Goal: Contribute content: Add original content to the website for others to see

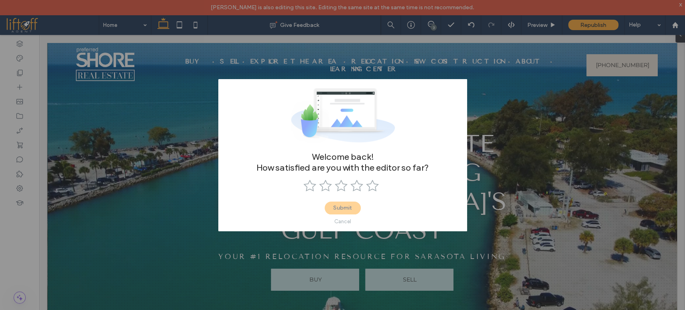
click at [338, 221] on div "Cancel" at bounding box center [342, 221] width 17 height 6
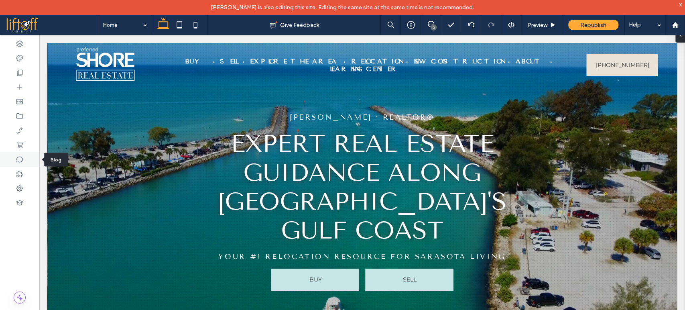
click at [32, 161] on div at bounding box center [19, 159] width 39 height 14
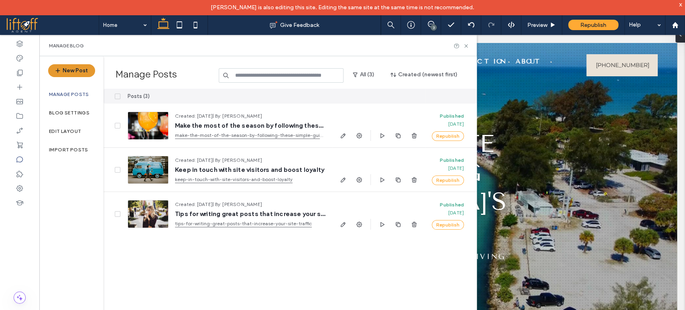
click at [62, 75] on span "button" at bounding box center [59, 71] width 8 height 12
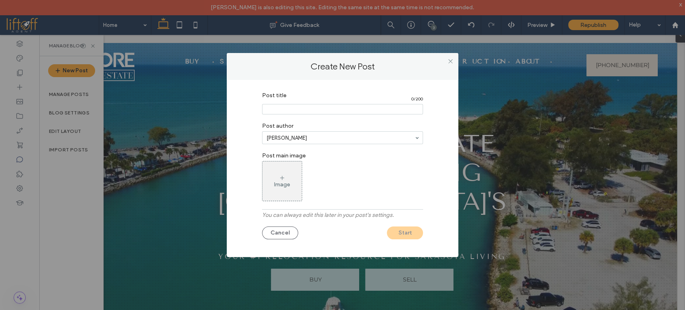
click at [339, 113] on input "Post title" at bounding box center [342, 109] width 161 height 10
type input "****"
click at [287, 179] on div "Image" at bounding box center [282, 181] width 39 height 38
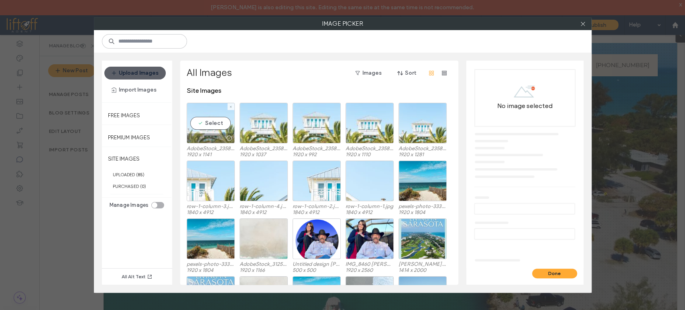
click at [202, 111] on div "Select" at bounding box center [211, 123] width 48 height 41
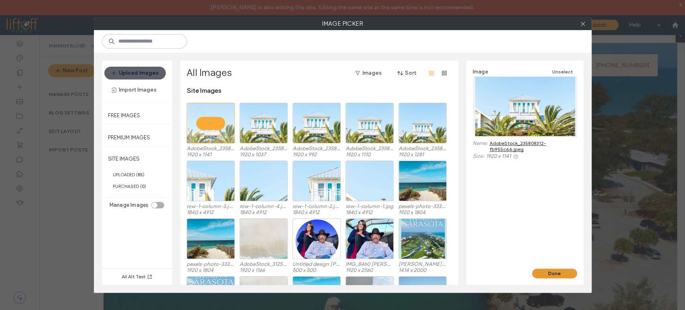
click at [558, 272] on button "Done" at bounding box center [554, 274] width 45 height 10
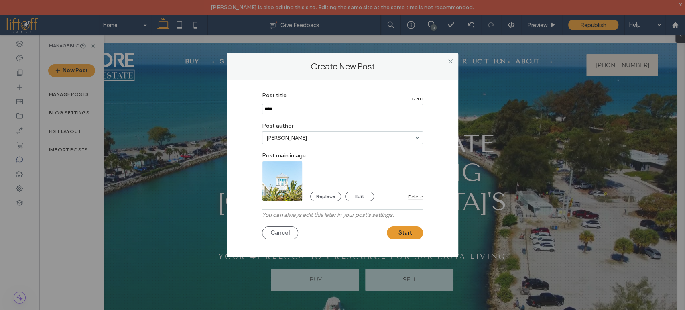
click at [399, 232] on button "Start" at bounding box center [405, 232] width 36 height 13
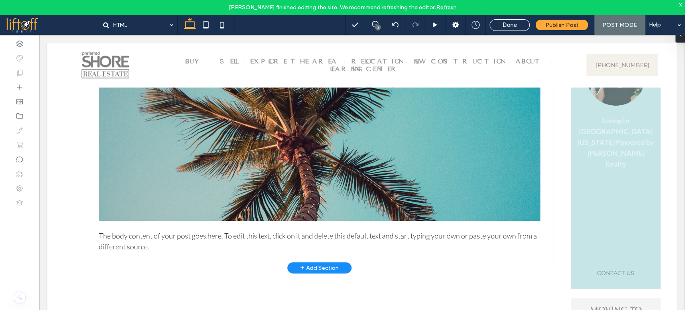
scroll to position [45, 0]
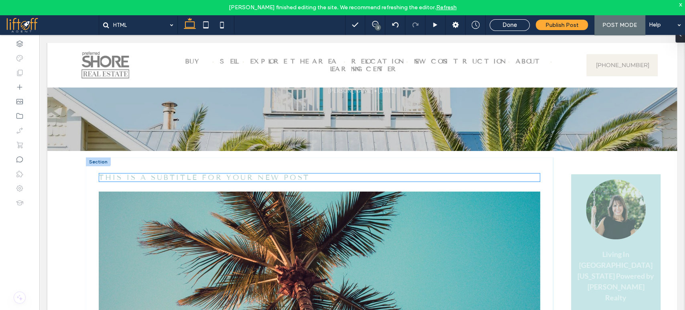
click at [531, 176] on h3 "This is a subtitle for your new post" at bounding box center [320, 177] width 442 height 9
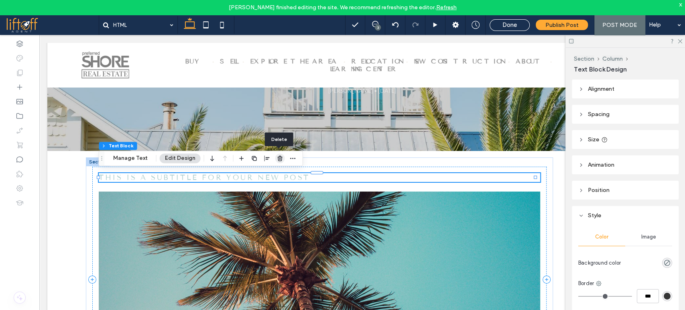
click at [278, 158] on icon "button" at bounding box center [280, 158] width 6 height 6
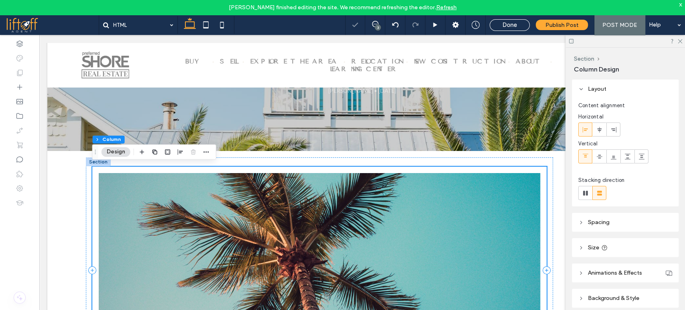
click at [250, 213] on img at bounding box center [320, 254] width 442 height 163
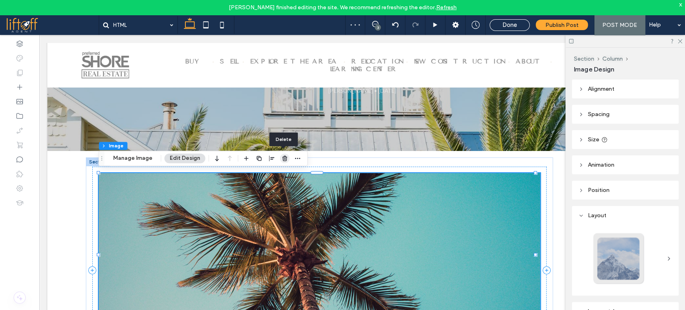
click at [286, 156] on icon "button" at bounding box center [285, 158] width 6 height 6
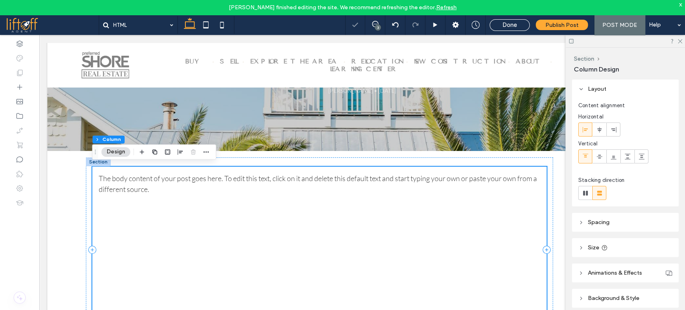
click at [239, 196] on div "The body content of your post goes here. To edit this text, click on it and del…" at bounding box center [319, 250] width 454 height 166
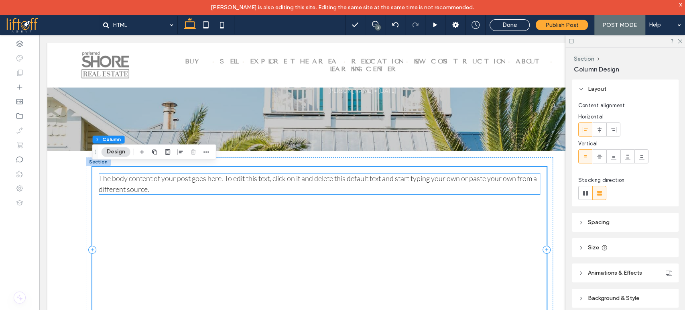
click at [199, 187] on p "The body content of your post goes here. To edit this text, click on it and del…" at bounding box center [320, 184] width 442 height 22
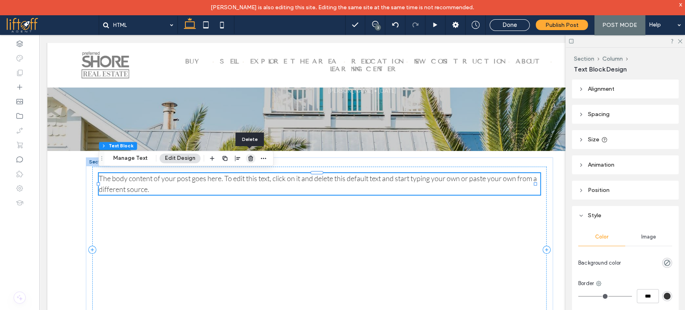
click at [249, 161] on icon "button" at bounding box center [251, 158] width 6 height 6
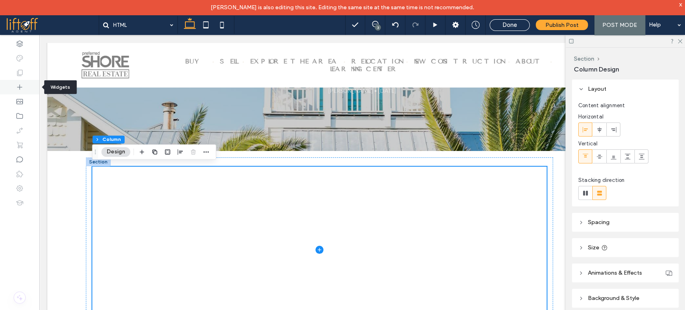
click at [21, 88] on icon at bounding box center [20, 87] width 8 height 8
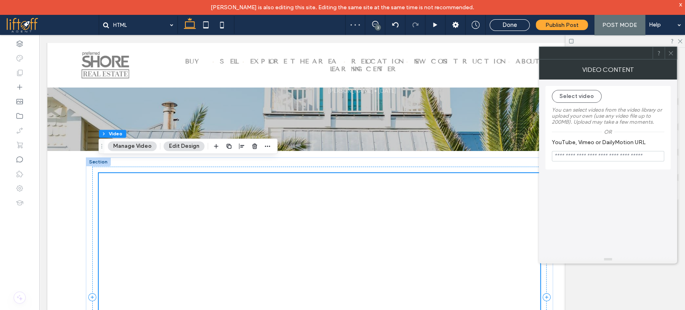
scroll to position [134, 0]
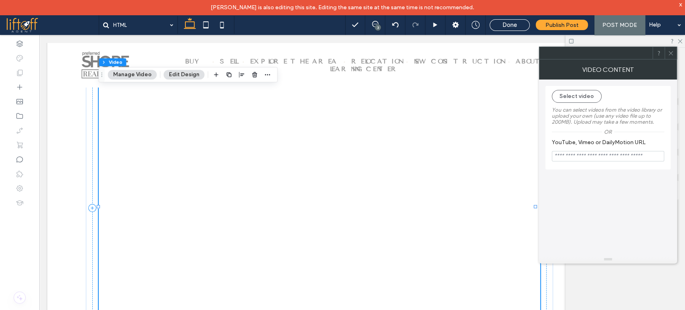
click at [671, 51] on icon at bounding box center [671, 53] width 6 height 6
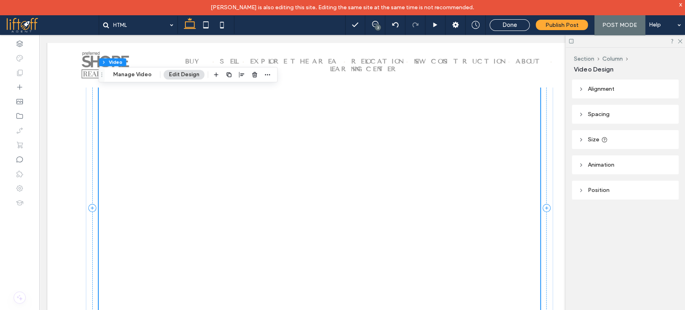
scroll to position [45, 0]
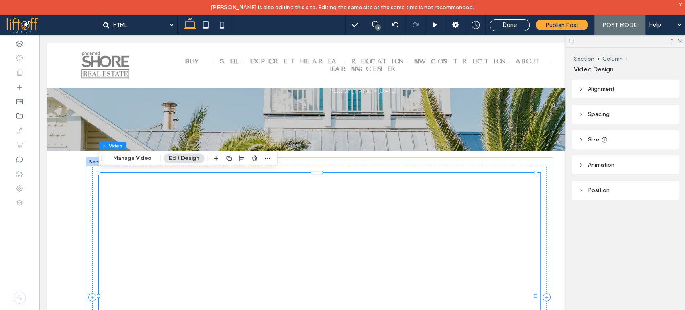
click at [20, 86] on icon at bounding box center [20, 87] width 8 height 8
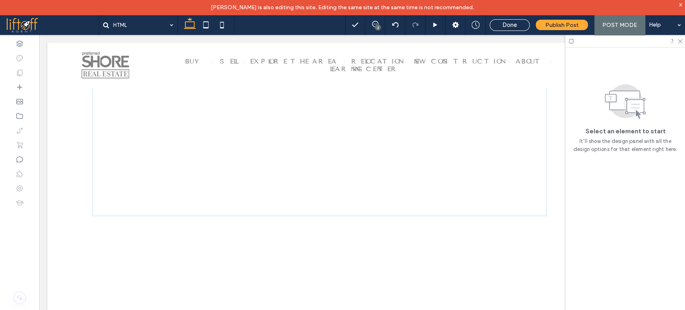
scroll to position [261, 0]
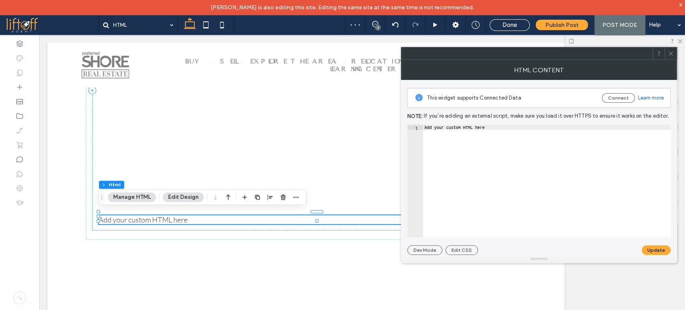
click at [673, 51] on icon at bounding box center [671, 54] width 6 height 6
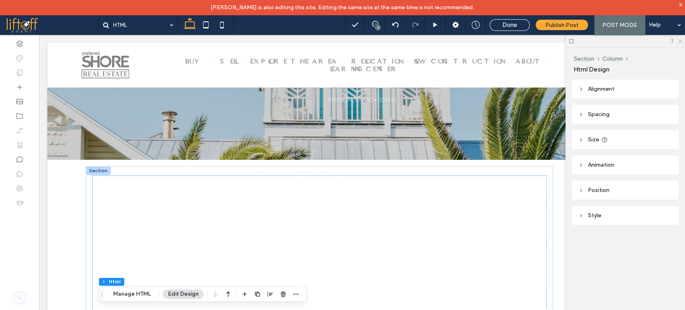
scroll to position [0, 0]
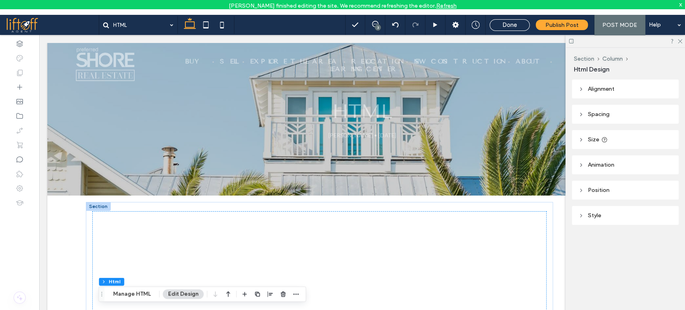
click at [681, 38] on div at bounding box center [626, 41] width 120 height 12
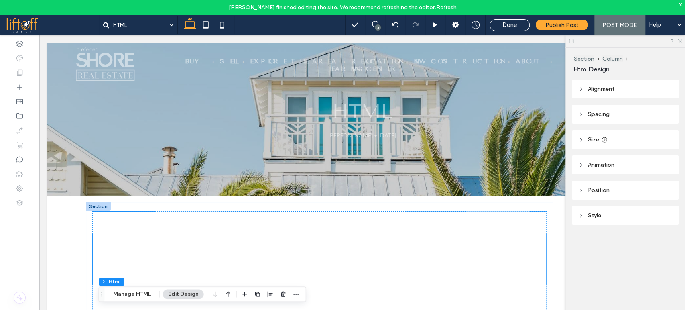
click at [682, 39] on icon at bounding box center [679, 40] width 5 height 5
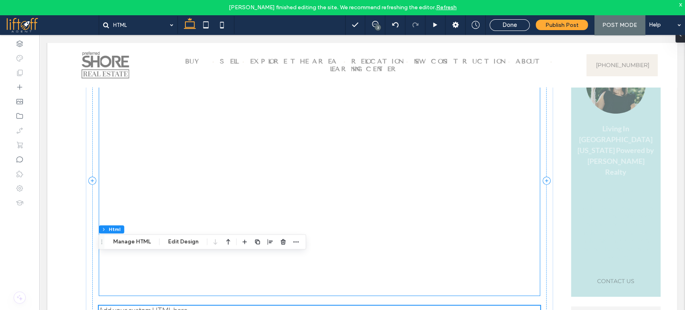
scroll to position [134, 0]
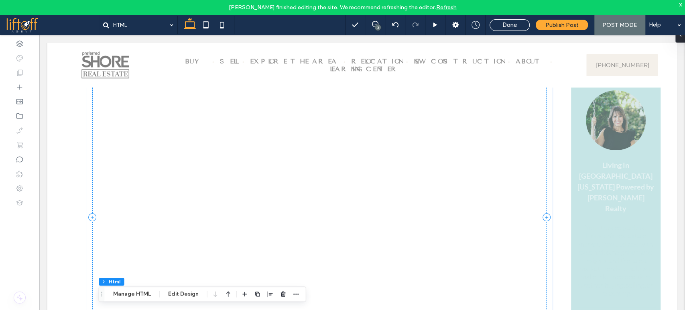
click at [437, 6] on link "Refresh" at bounding box center [446, 7] width 20 height 7
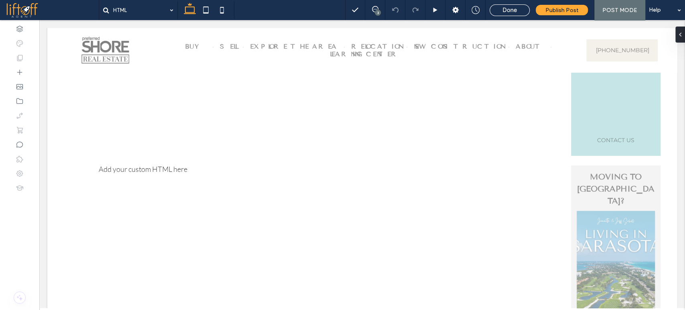
scroll to position [312, 0]
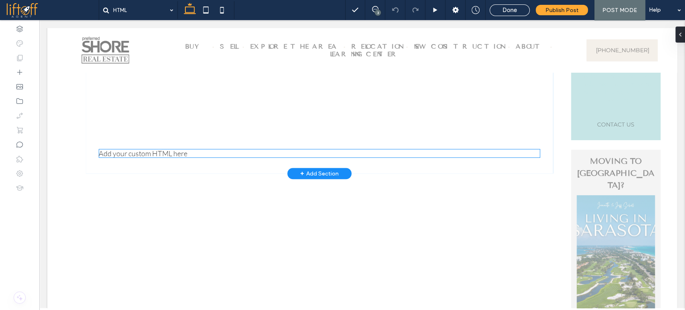
click at [160, 150] on div "Add your custom HTML here" at bounding box center [320, 153] width 442 height 9
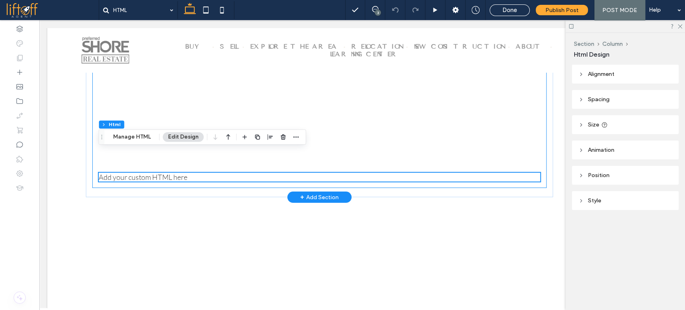
scroll to position [267, 0]
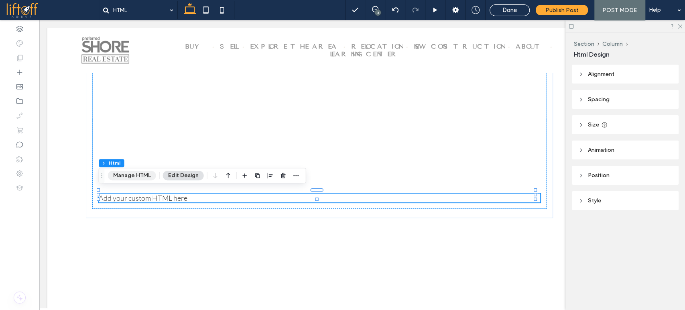
click at [118, 176] on button "Manage HTML" at bounding box center [132, 176] width 48 height 10
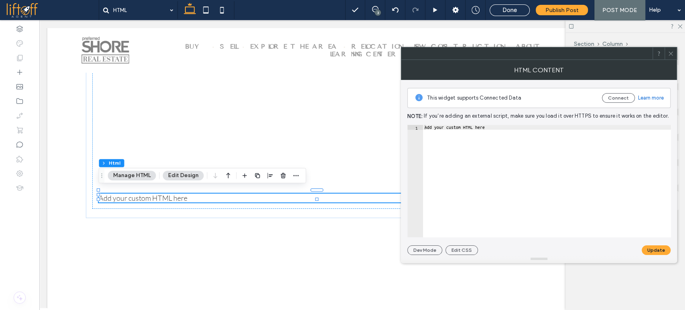
click at [672, 55] on use at bounding box center [671, 53] width 4 height 4
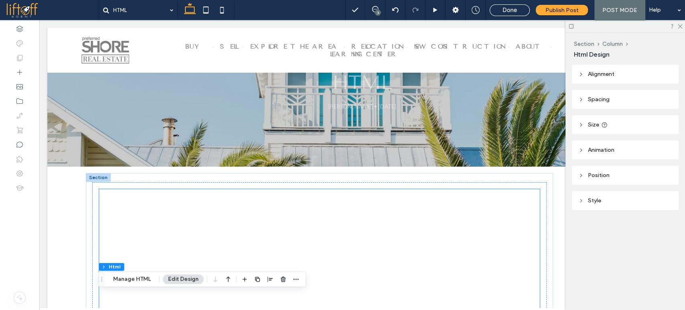
scroll to position [0, 0]
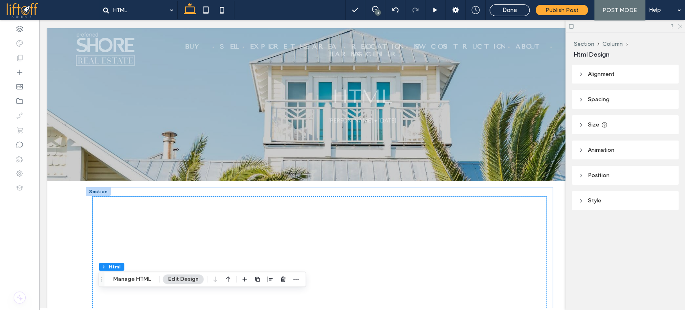
click at [682, 24] on icon at bounding box center [679, 25] width 5 height 5
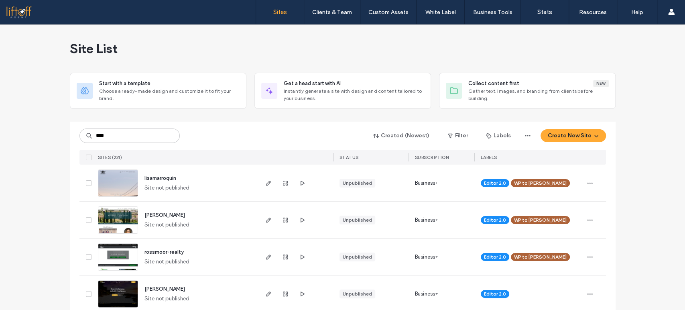
type input "****"
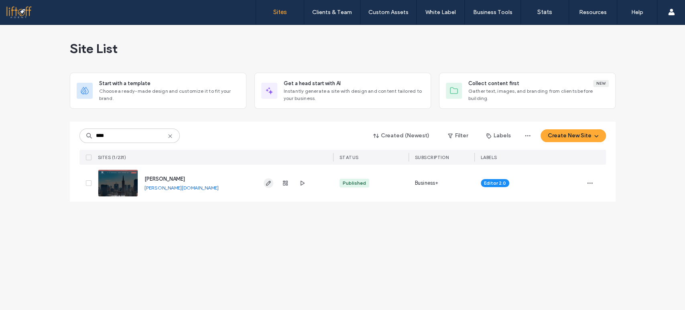
click at [270, 180] on icon "button" at bounding box center [268, 183] width 6 height 6
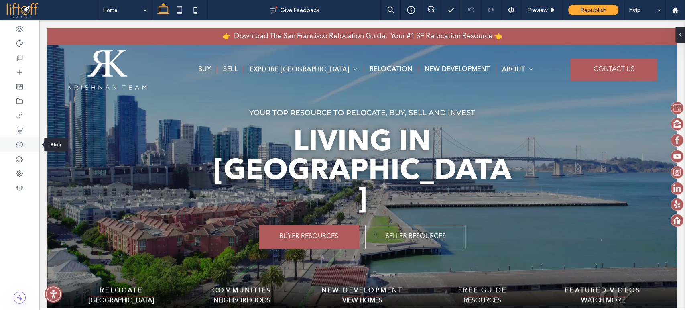
click at [20, 145] on icon at bounding box center [20, 144] width 8 height 8
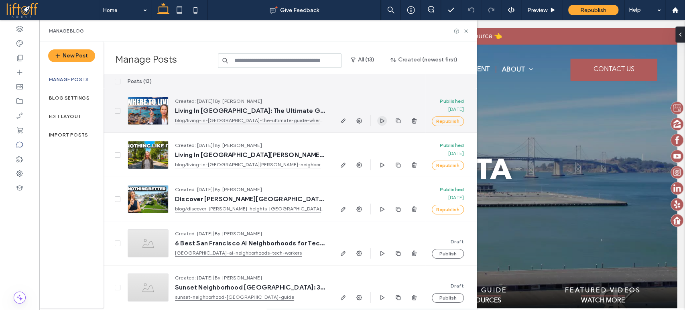
click at [379, 120] on span "button" at bounding box center [382, 121] width 10 height 10
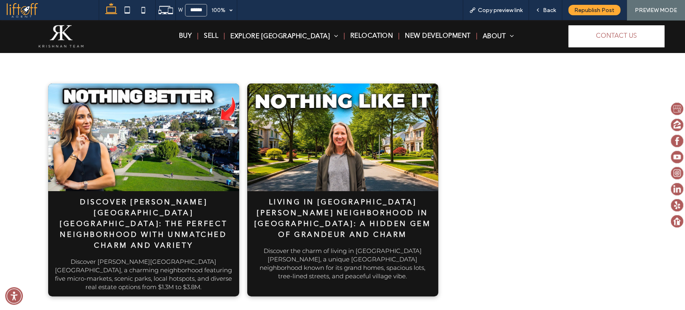
scroll to position [4326, 0]
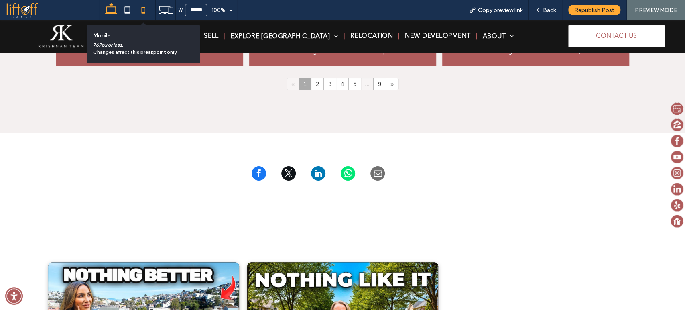
click at [145, 11] on use at bounding box center [143, 10] width 4 height 6
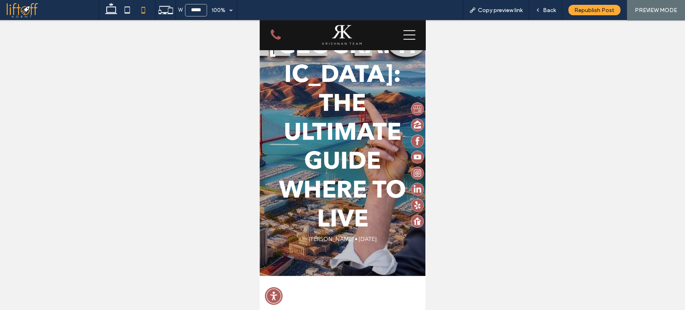
scroll to position [0, 0]
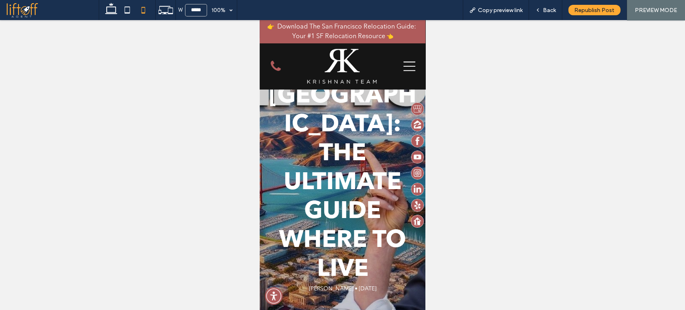
drag, startPoint x: 421, startPoint y: 176, endPoint x: 690, endPoint y: 43, distance: 300.5
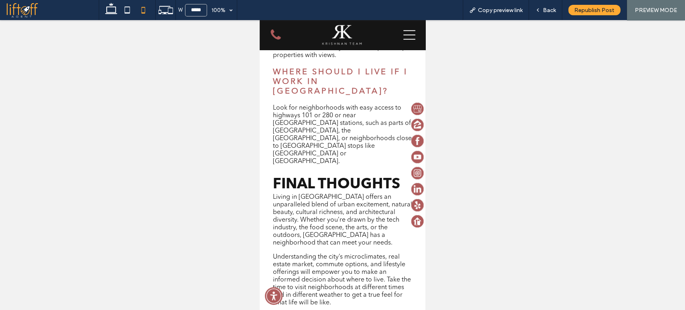
scroll to position [5620, 0]
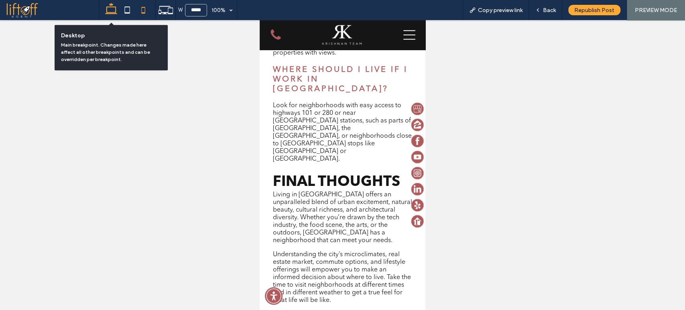
drag, startPoint x: 109, startPoint y: 12, endPoint x: 127, endPoint y: 55, distance: 46.8
click at [109, 12] on use at bounding box center [111, 8] width 12 height 11
type input "******"
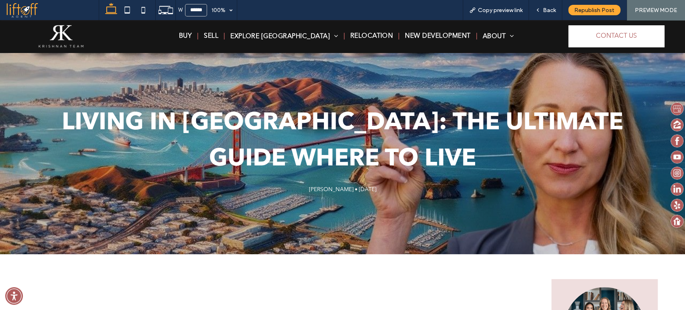
scroll to position [0, 0]
